Goal: Information Seeking & Learning: Learn about a topic

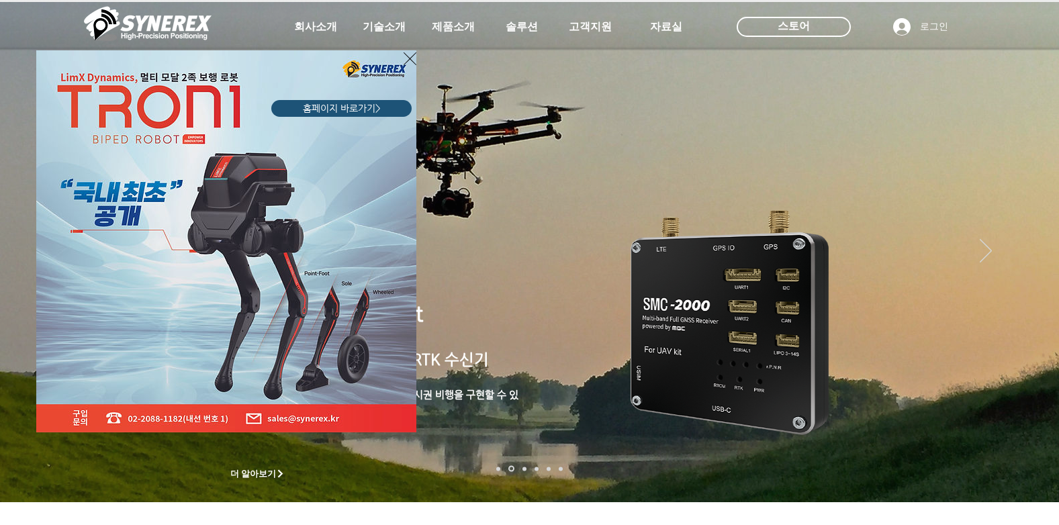
click at [407, 59] on icon "사이트로 돌아가기" at bounding box center [410, 58] width 13 height 17
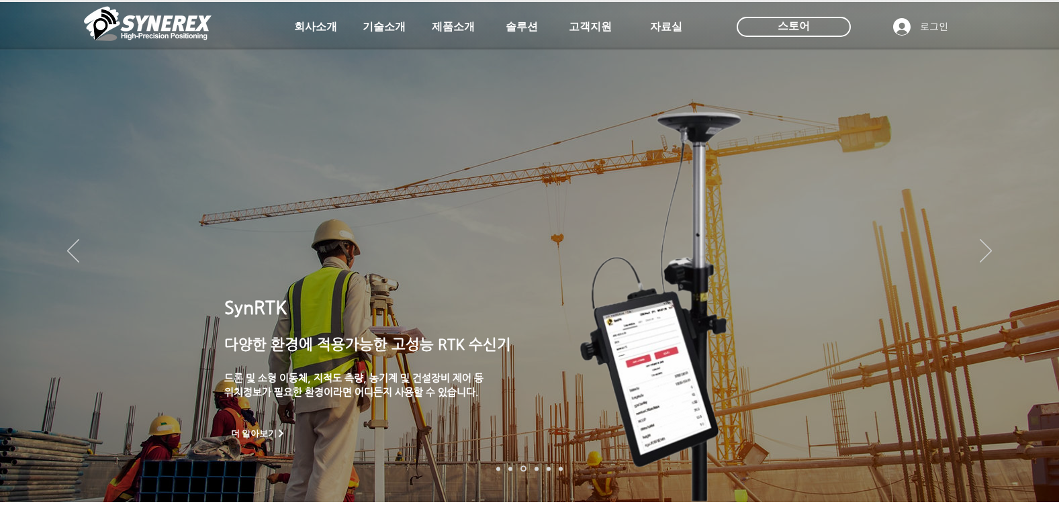
click at [499, 468] on link "로봇- SMC 2000" at bounding box center [498, 469] width 4 height 4
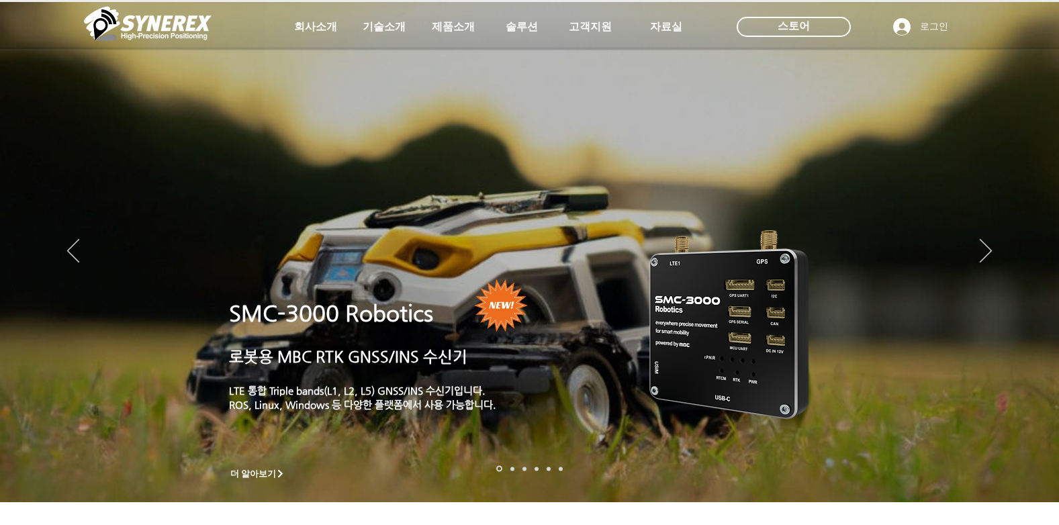
click at [511, 467] on link "드론 8 - SMC 2000" at bounding box center [512, 469] width 4 height 4
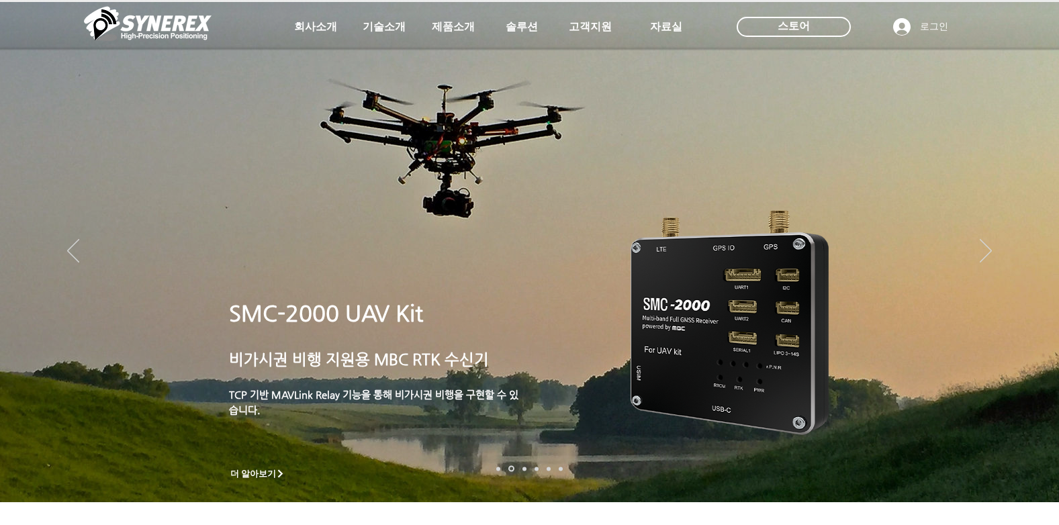
click at [498, 466] on nav "슬라이드" at bounding box center [529, 469] width 75 height 6
click at [498, 469] on link "로봇- SMC 2000" at bounding box center [498, 469] width 4 height 4
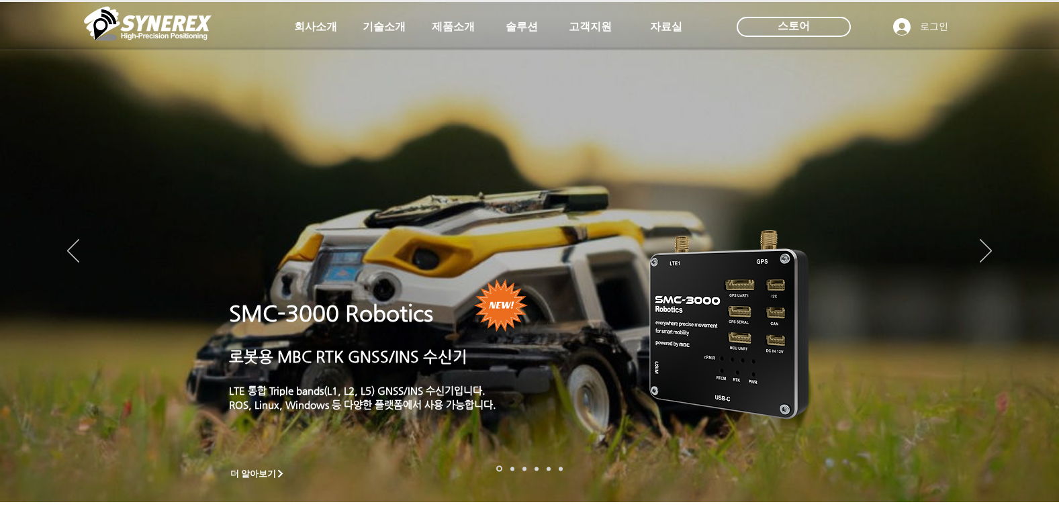
click at [512, 468] on link "드론 8 - SMC 2000" at bounding box center [512, 469] width 4 height 4
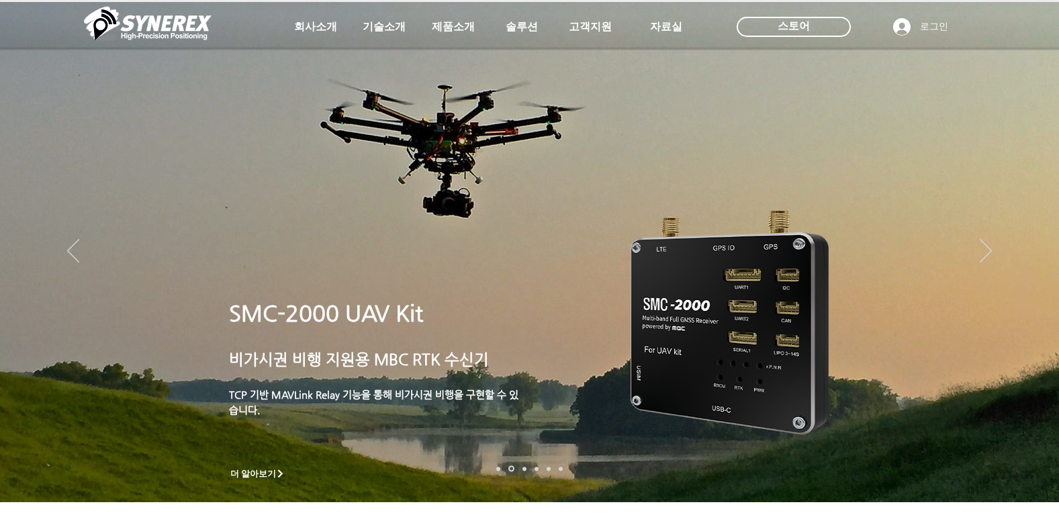
click at [526, 469] on link "측량 IoT" at bounding box center [524, 469] width 4 height 4
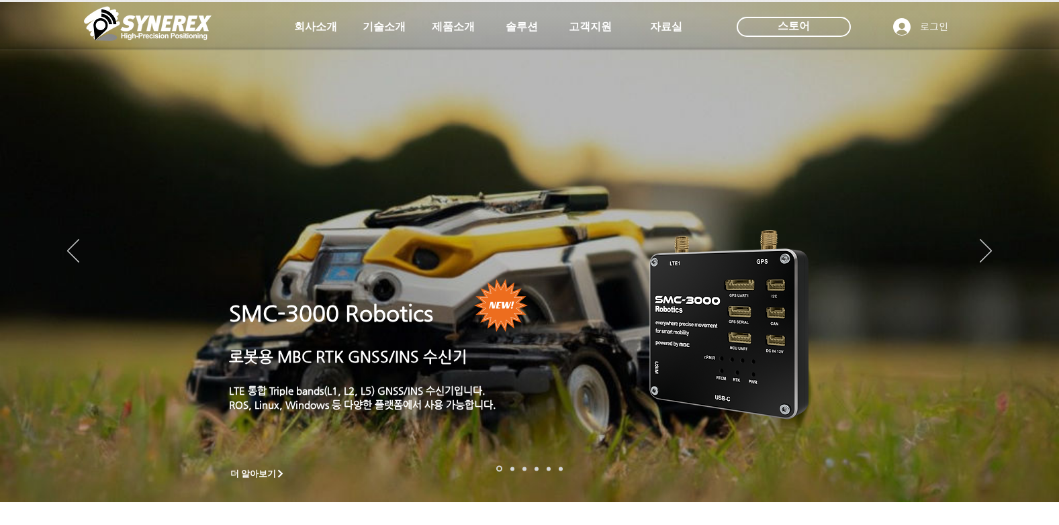
click at [513, 469] on link "드론 8 - SMC 2000" at bounding box center [512, 469] width 4 height 4
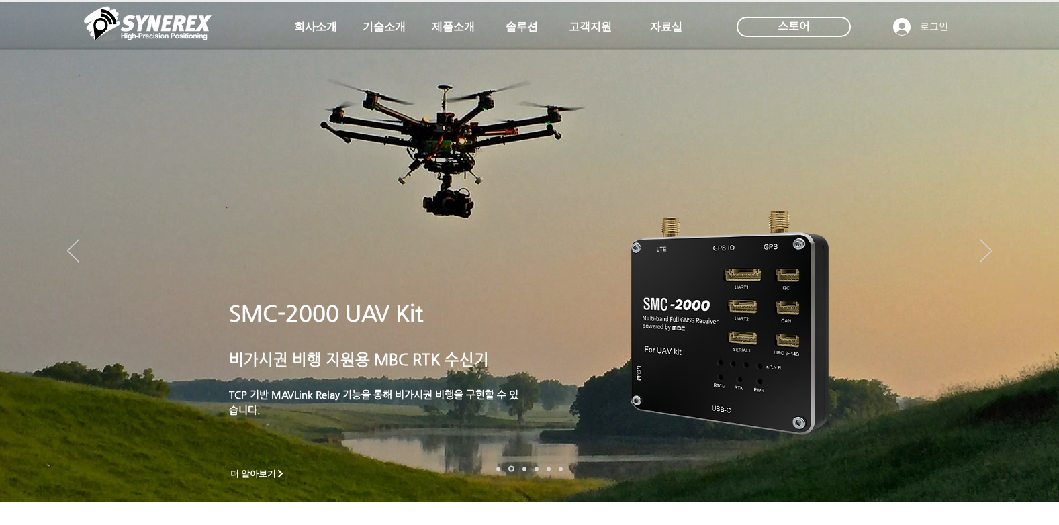
click at [524, 469] on link "측량 IoT" at bounding box center [524, 469] width 4 height 4
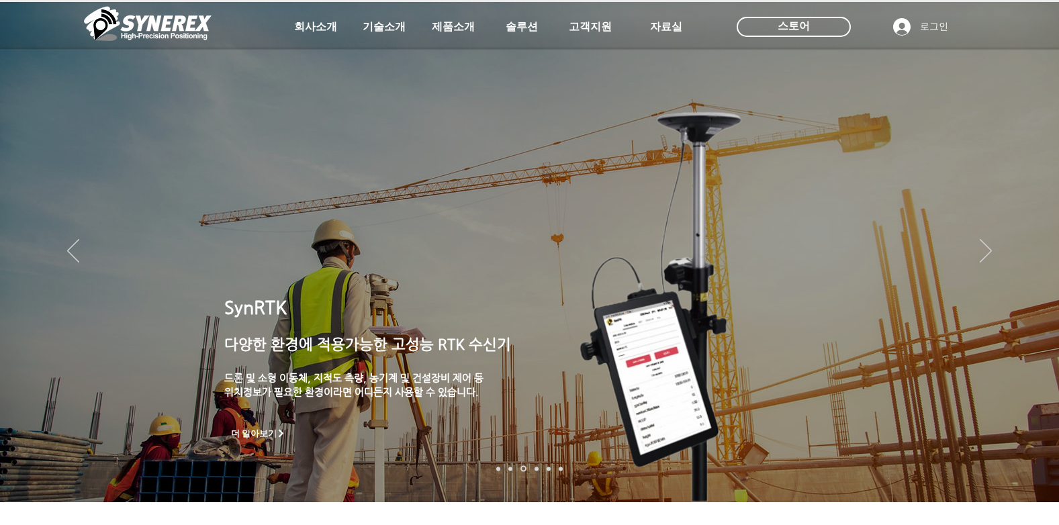
click at [498, 470] on link "로봇- SMC 2000" at bounding box center [498, 469] width 4 height 4
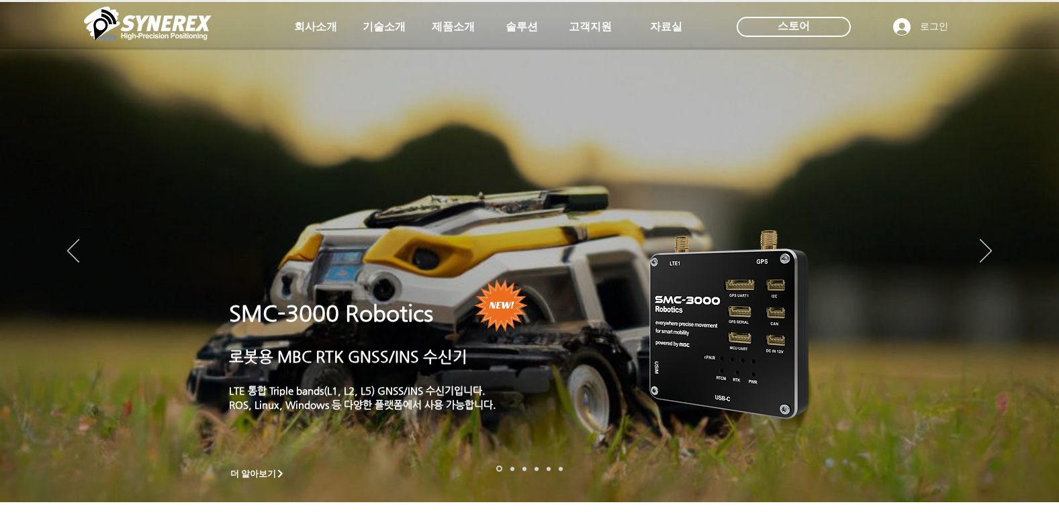
click at [514, 469] on link "드론 8 - SMC 2000" at bounding box center [512, 469] width 4 height 4
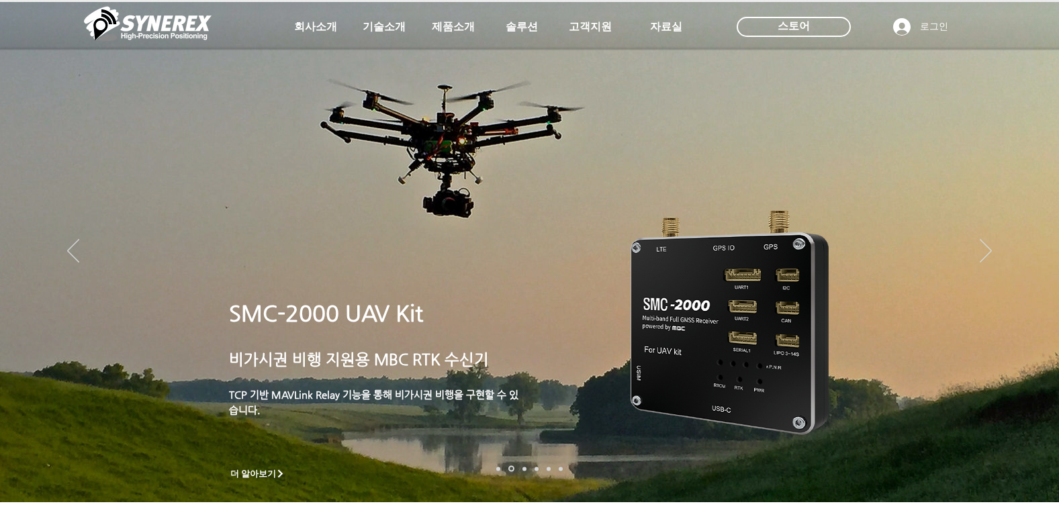
click at [523, 469] on link "측량 IoT" at bounding box center [524, 469] width 4 height 4
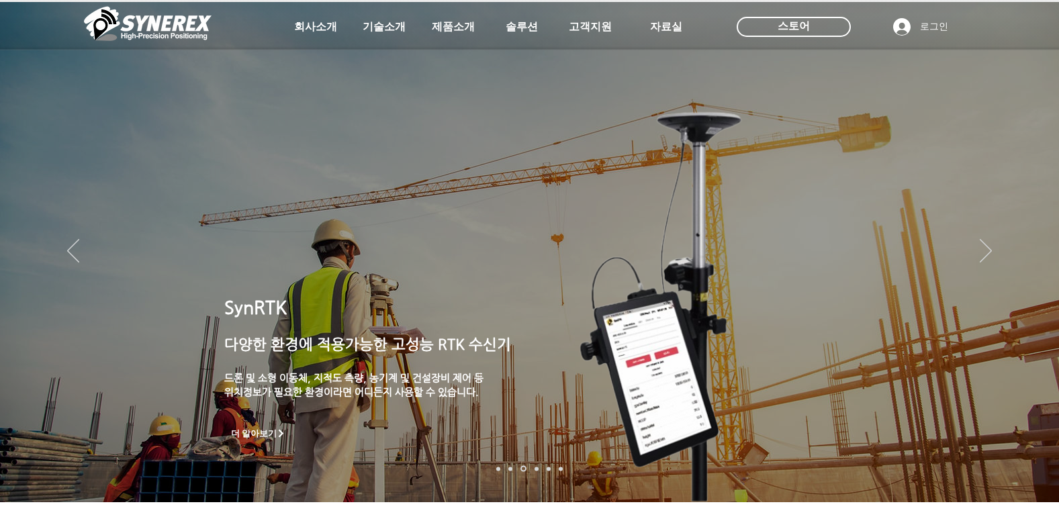
click at [536, 467] on link "자율주행" at bounding box center [536, 469] width 4 height 4
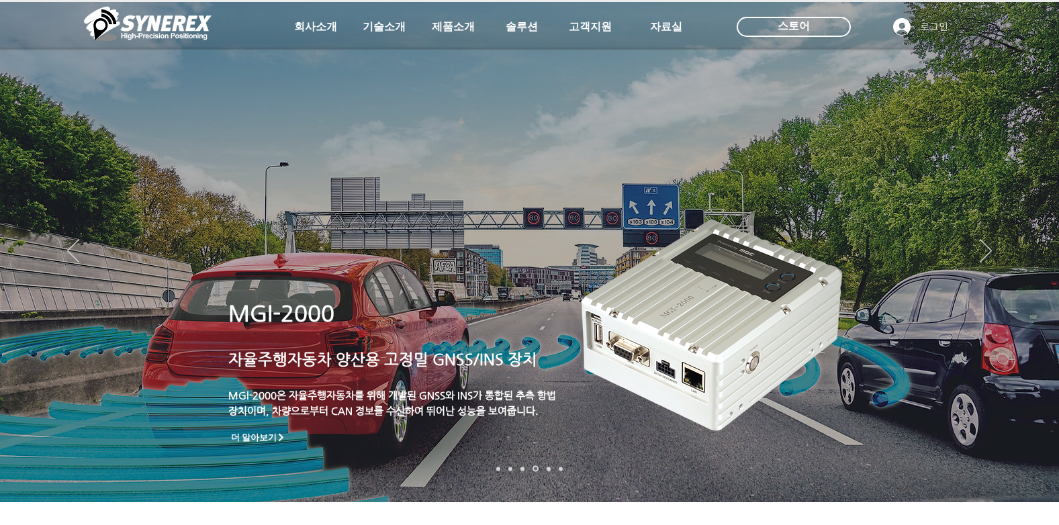
click at [547, 467] on link "로봇" at bounding box center [549, 469] width 4 height 4
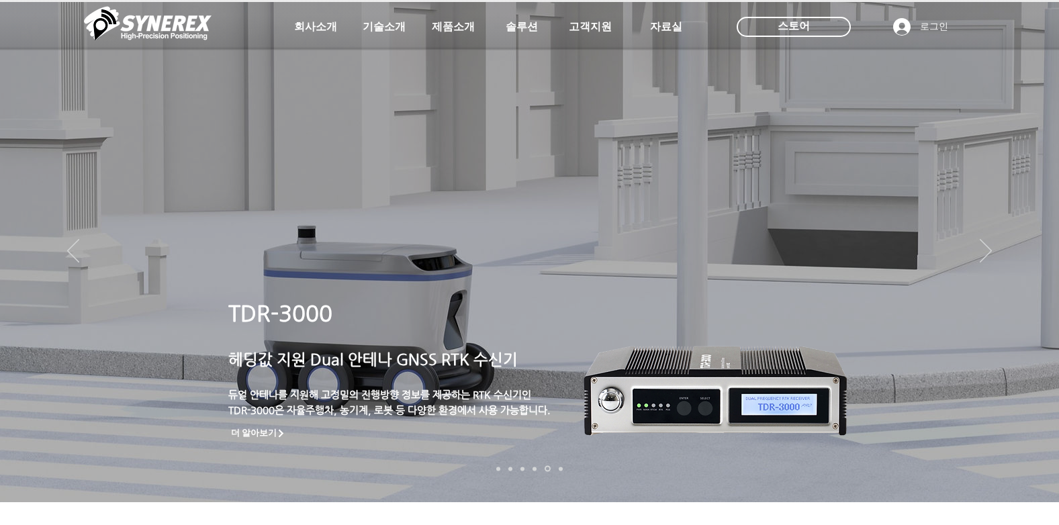
click at [561, 470] on link "정밀농업" at bounding box center [561, 469] width 4 height 4
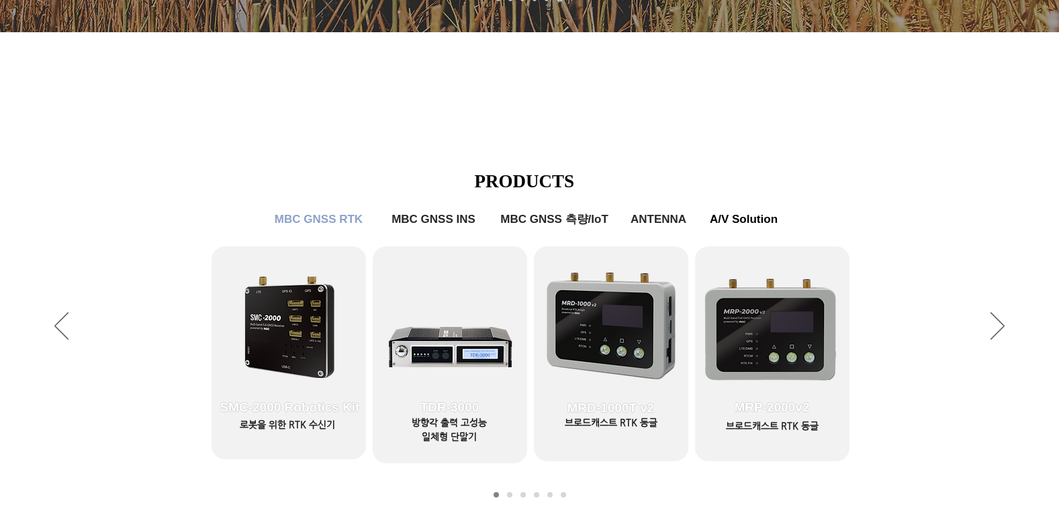
scroll to position [537, 0]
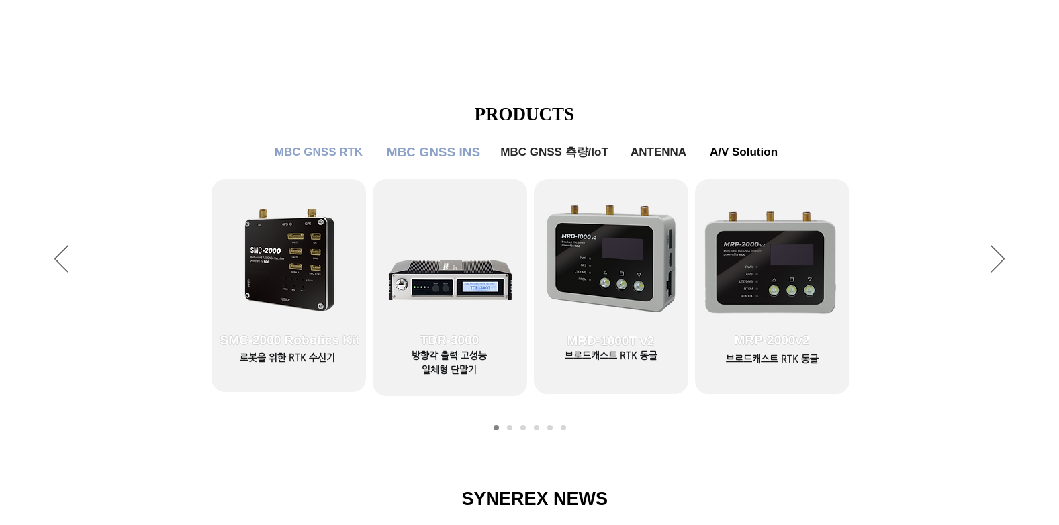
click at [416, 156] on span "MBC GNSS INS" at bounding box center [433, 152] width 93 height 15
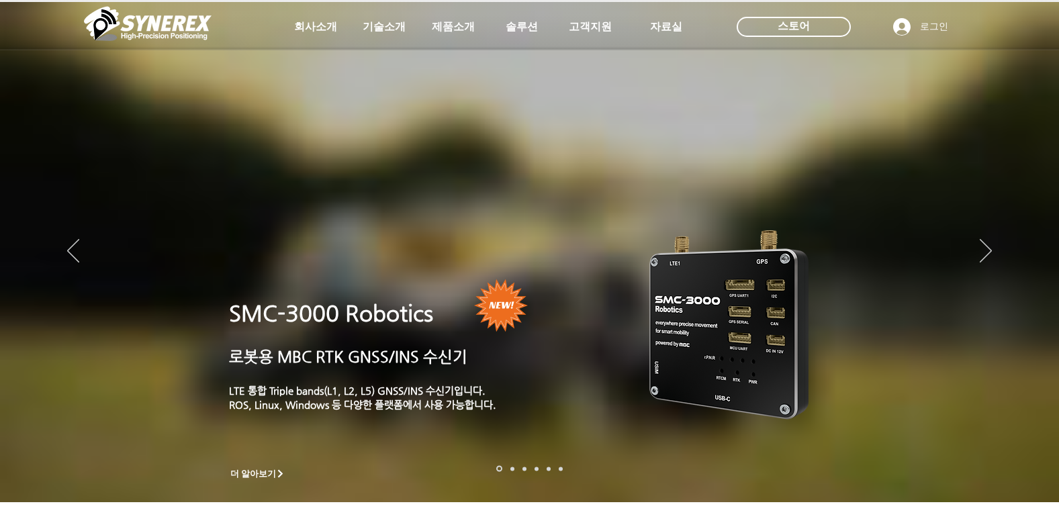
scroll to position [537, 0]
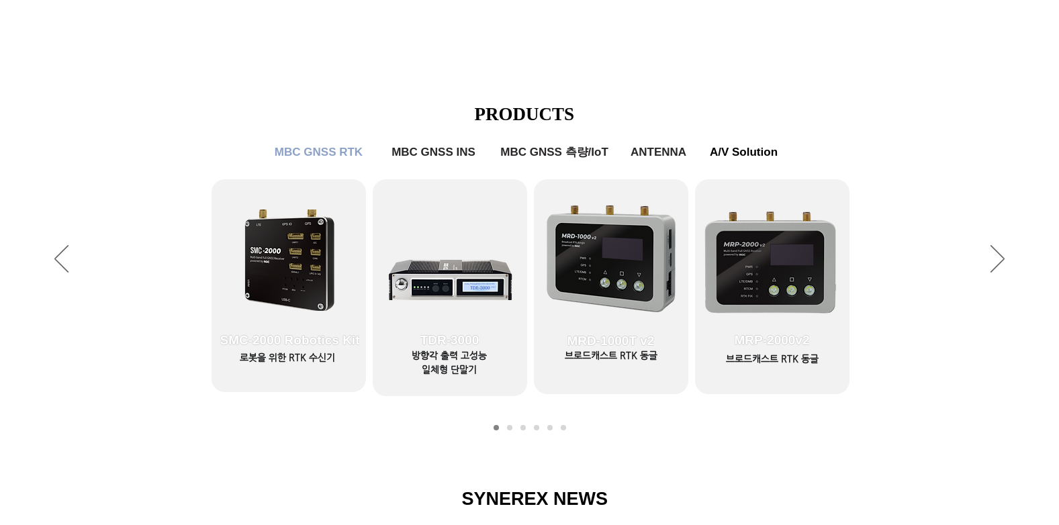
click at [1005, 250] on div "슬라이드쇼" at bounding box center [529, 259] width 1059 height 369
click at [994, 255] on icon "다음" at bounding box center [997, 259] width 14 height 28
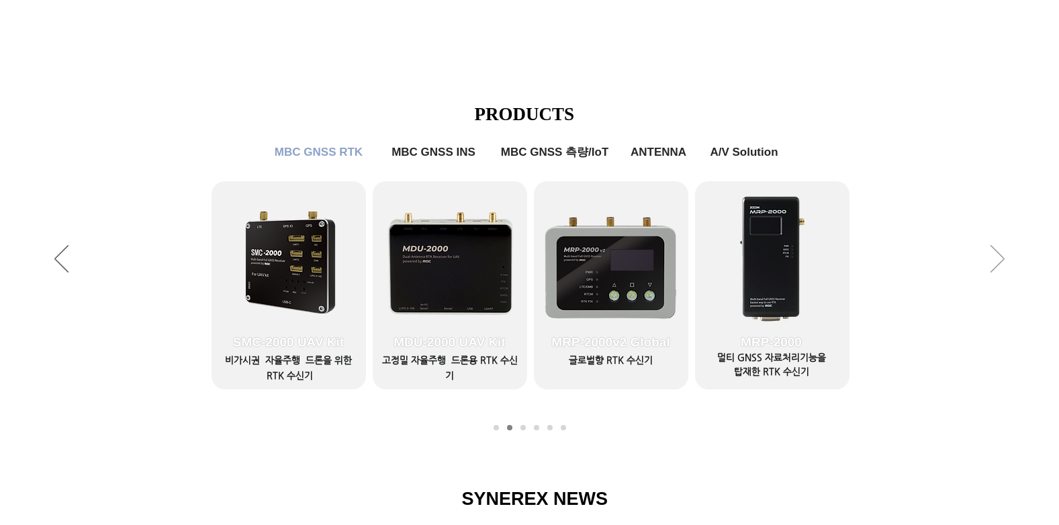
click at [1002, 261] on icon "다음" at bounding box center [997, 259] width 14 height 28
click at [1003, 261] on icon "다음" at bounding box center [997, 259] width 14 height 28
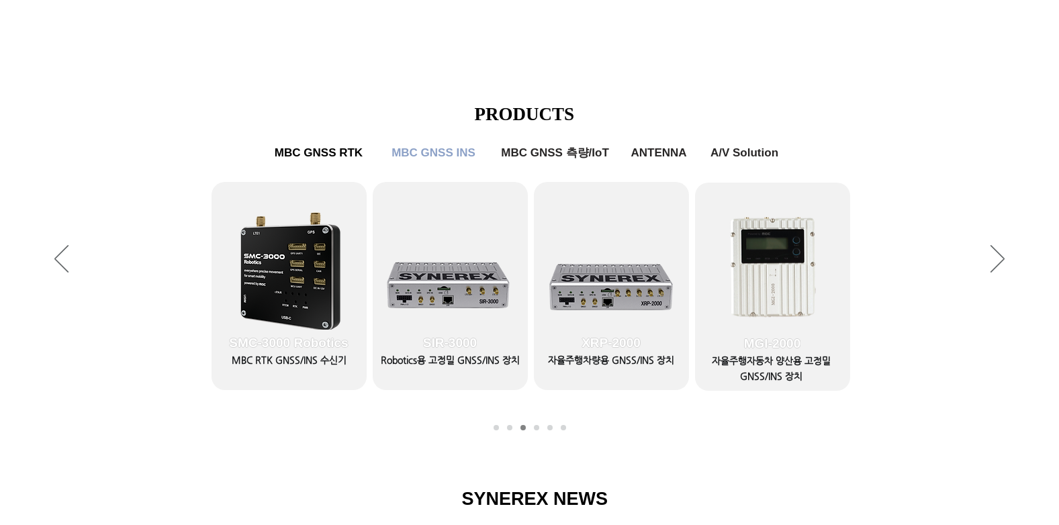
click at [552, 427] on link "ANTENNA" at bounding box center [549, 427] width 5 height 5
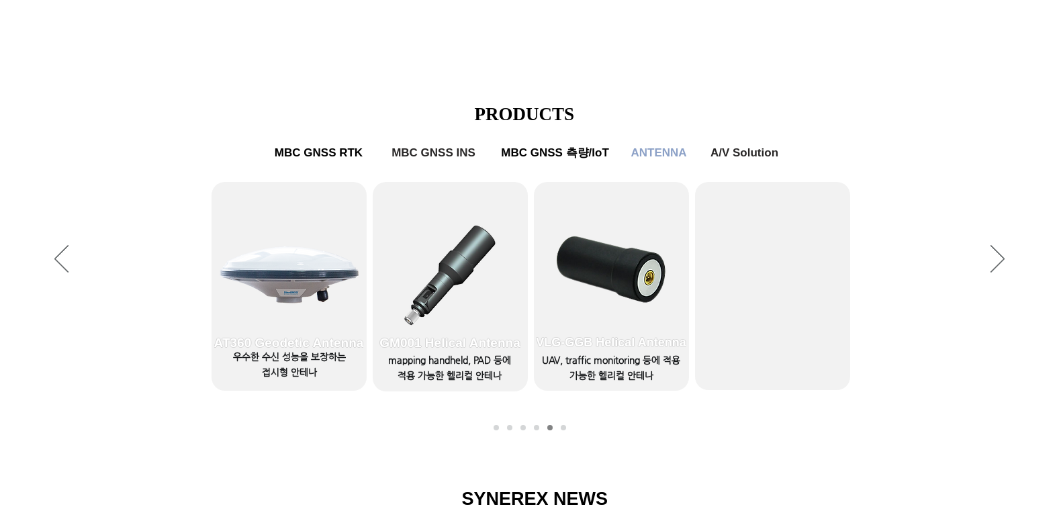
click at [515, 429] on nav "슬라이드" at bounding box center [529, 427] width 81 height 5
click at [522, 427] on link "MBC GNSS INS" at bounding box center [522, 427] width 5 height 5
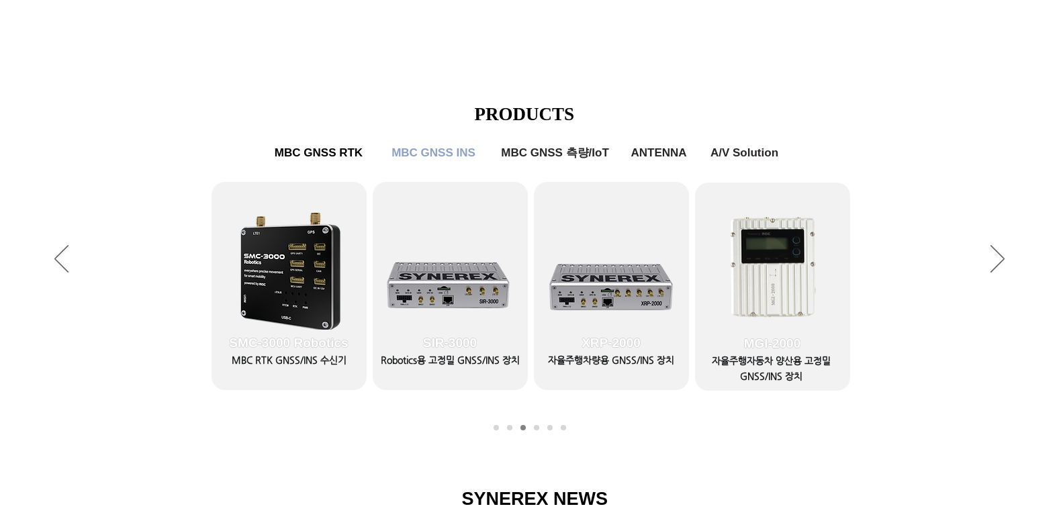
click at [538, 426] on link "MBC GNSS 측량/IoT" at bounding box center [536, 427] width 5 height 5
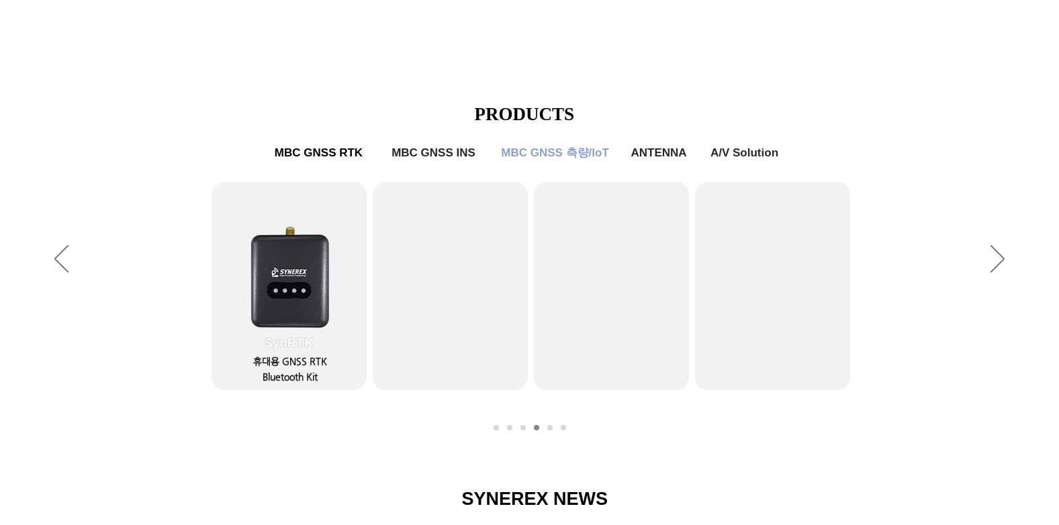
click at [549, 428] on link "ANTENNA" at bounding box center [549, 427] width 5 height 5
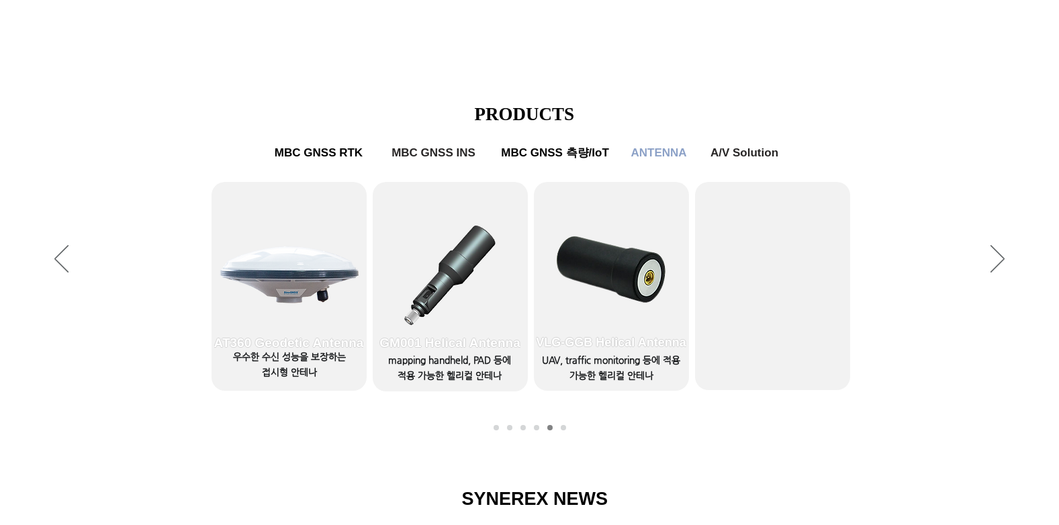
click at [563, 428] on link "A/V Solution" at bounding box center [563, 427] width 5 height 5
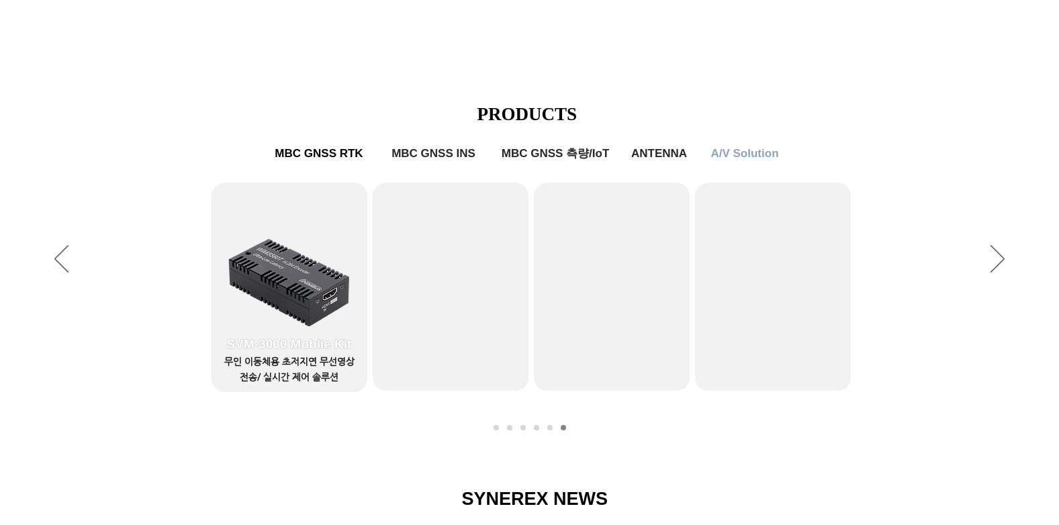
click at [498, 429] on link "MBC GNSS RTK1" at bounding box center [495, 427] width 5 height 5
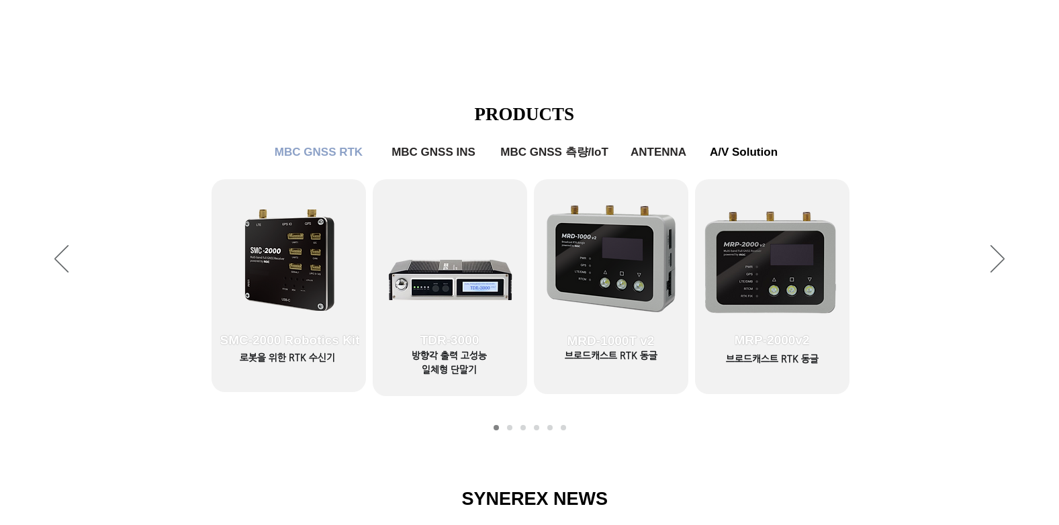
click at [509, 427] on link "MBC GNSS RTK2" at bounding box center [509, 427] width 5 height 5
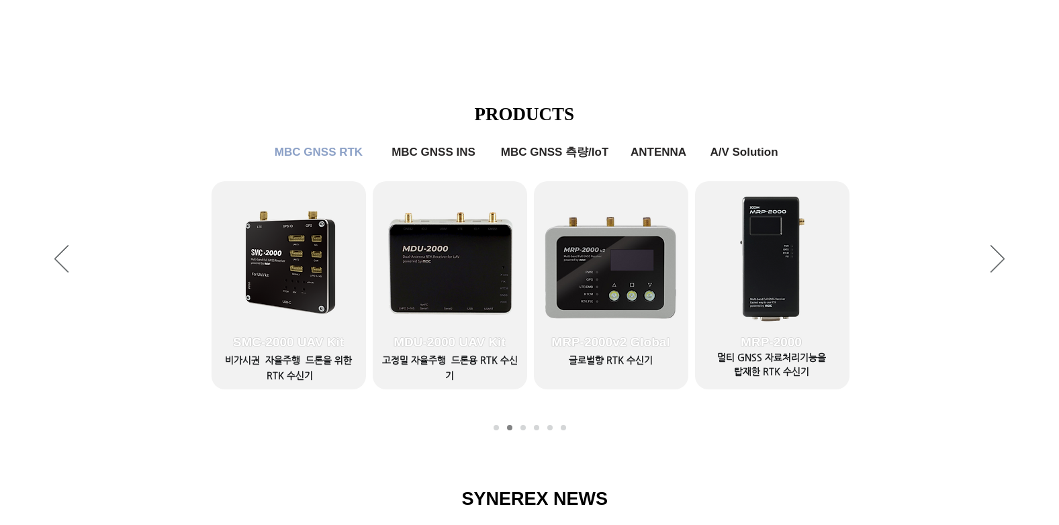
click at [525, 427] on link "MBC GNSS INS" at bounding box center [522, 427] width 5 height 5
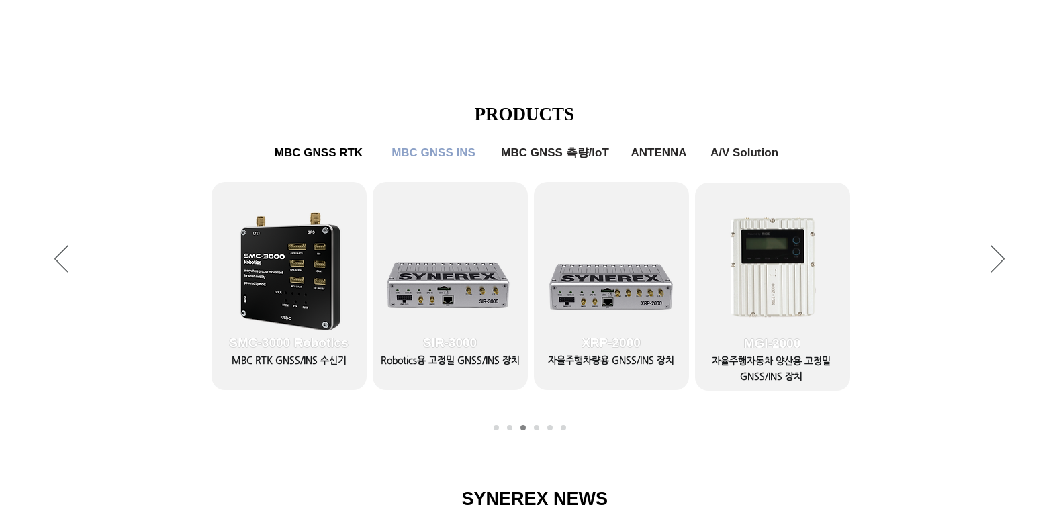
click at [535, 427] on link "MBC GNSS 측량/IoT" at bounding box center [536, 427] width 5 height 5
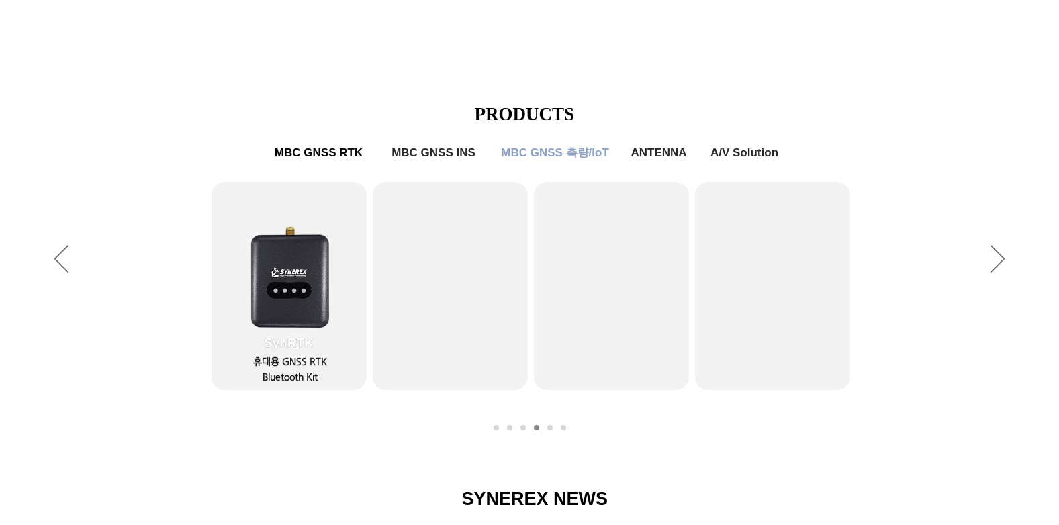
click at [549, 428] on link "ANTENNA" at bounding box center [549, 427] width 5 height 5
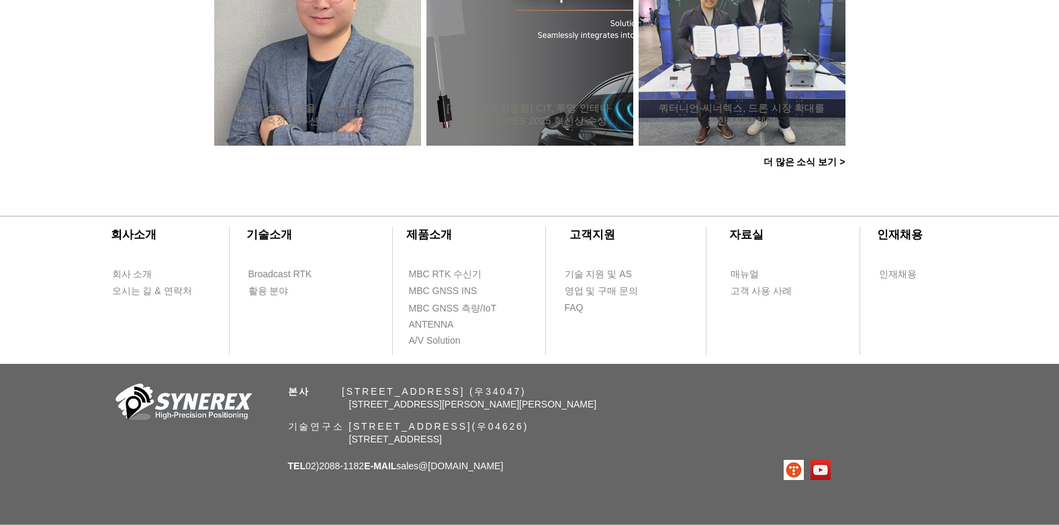
scroll to position [1381, 0]
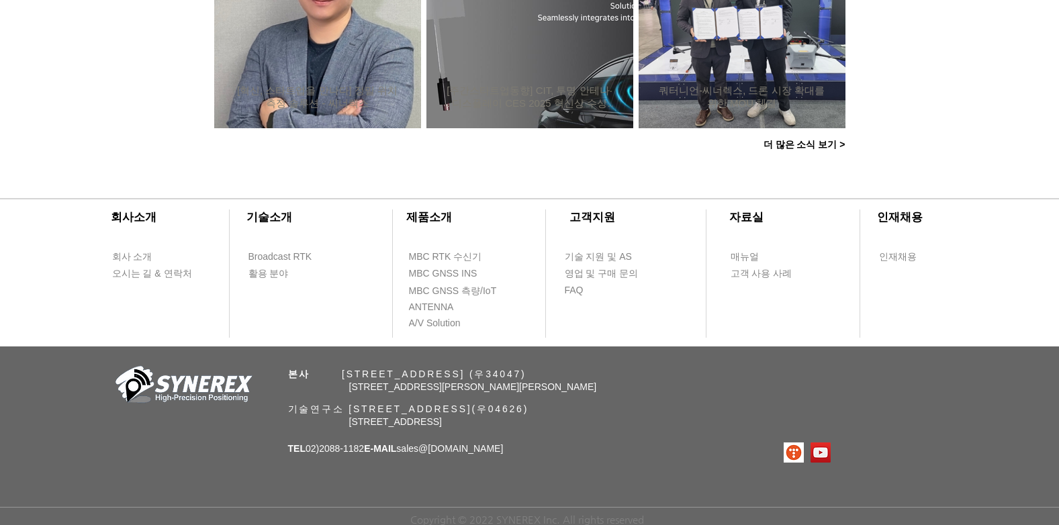
click at [32, 381] on div "​회사소개 ​기술소개 회사 소개 Broadcast RTK 오시는 길 & 연락처 활용 분야 ​제품소개 ​고객지원 ​자료실 ​인재채용 MBC RT…" at bounding box center [529, 350] width 1059 height 351
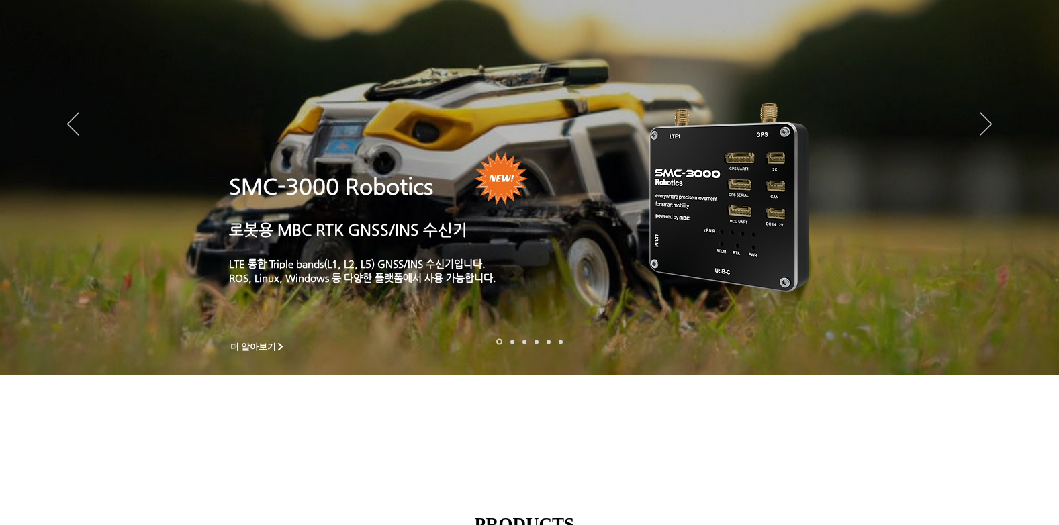
scroll to position [0, 0]
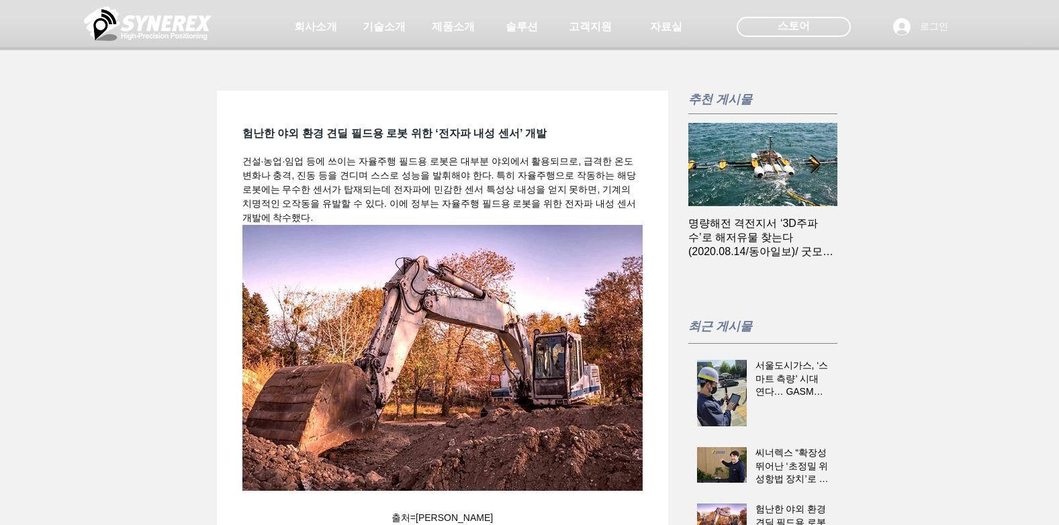
click at [204, 185] on div at bounding box center [529, 99] width 1059 height 199
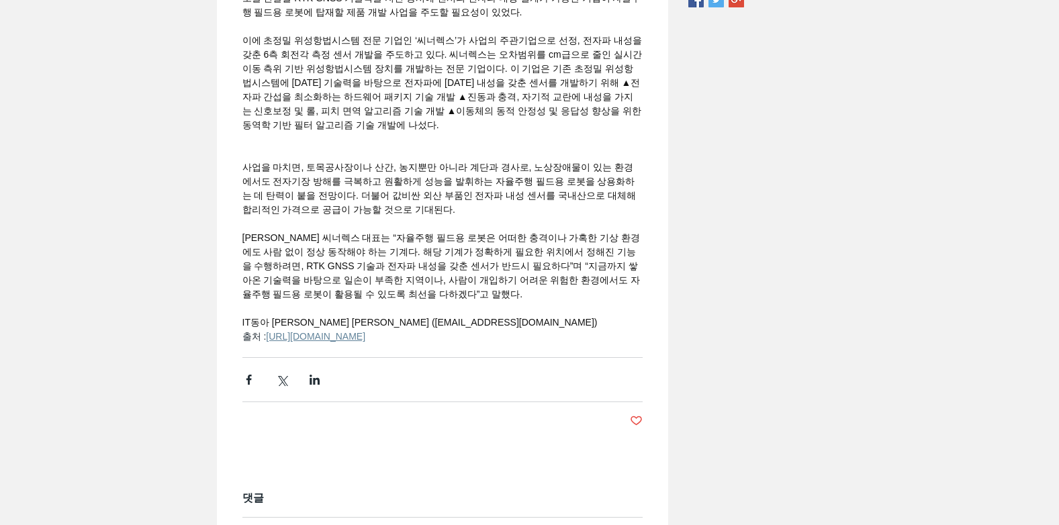
scroll to position [1405, 0]
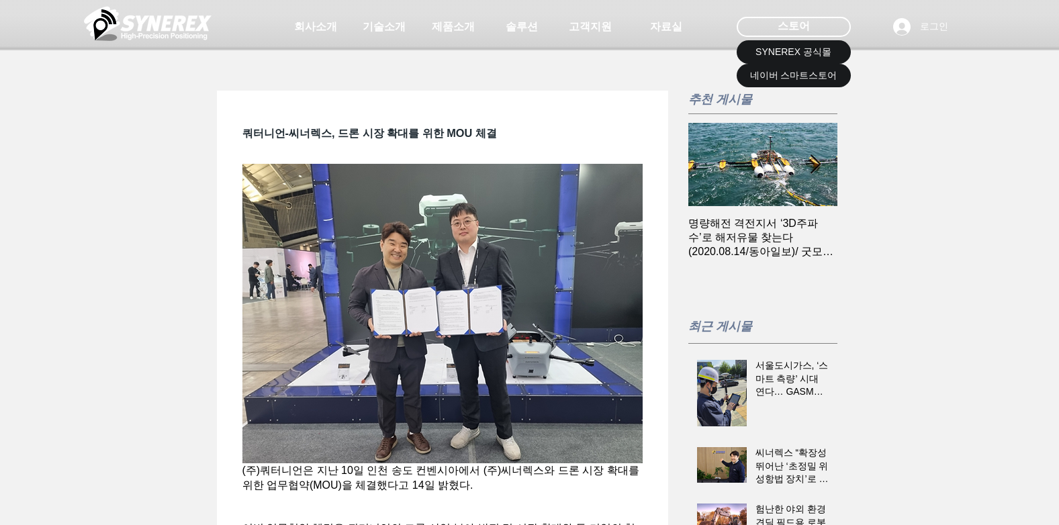
click at [288, 160] on div at bounding box center [529, 99] width 1059 height 199
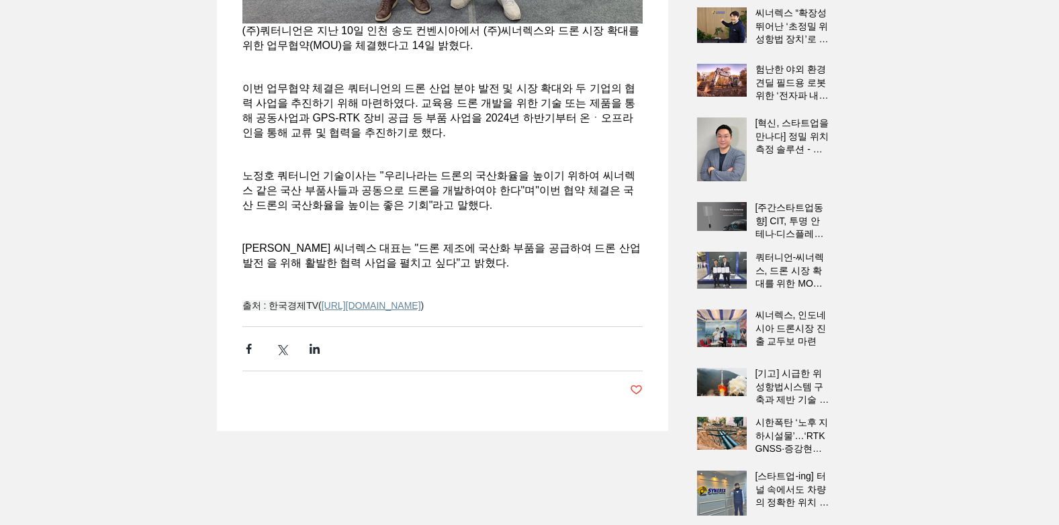
scroll to position [459, 0]
